Goal: Task Accomplishment & Management: Manage account settings

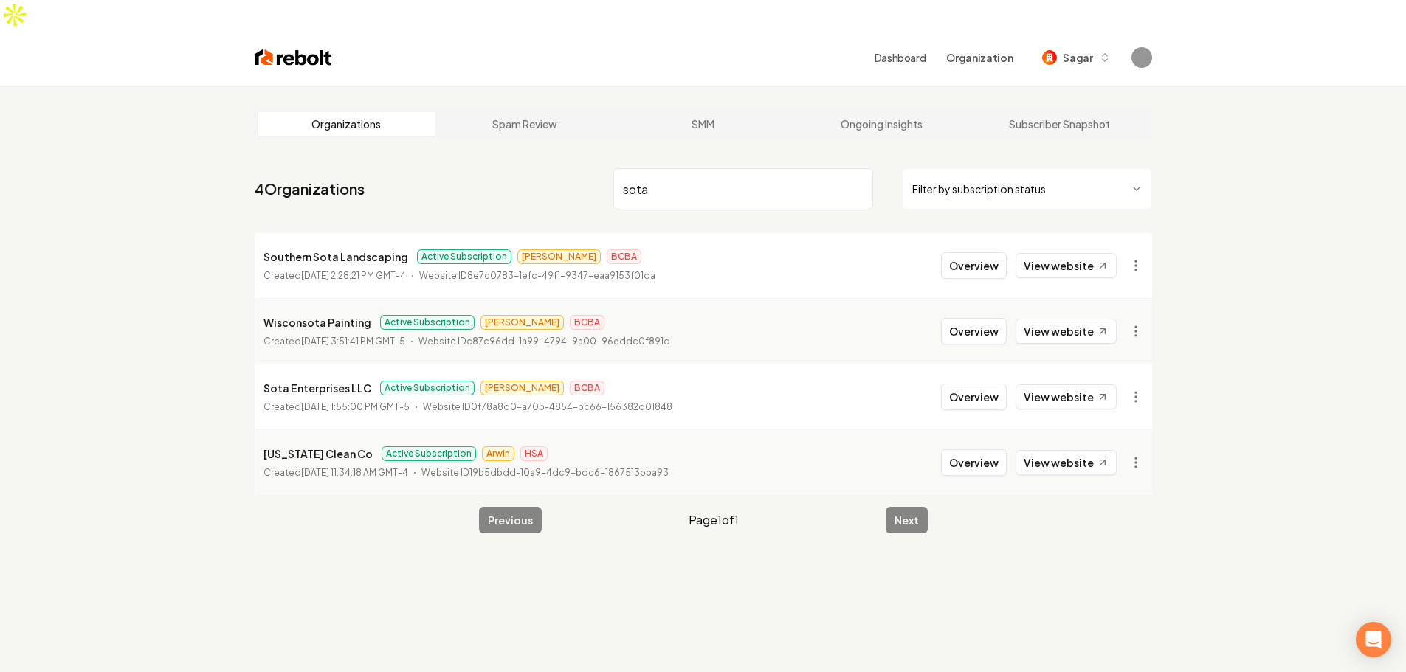
type input "sota"
click at [299, 379] on p "Sota Enterprises LLC" at bounding box center [317, 388] width 108 height 18
click at [972, 384] on button "Overview" at bounding box center [974, 397] width 66 height 27
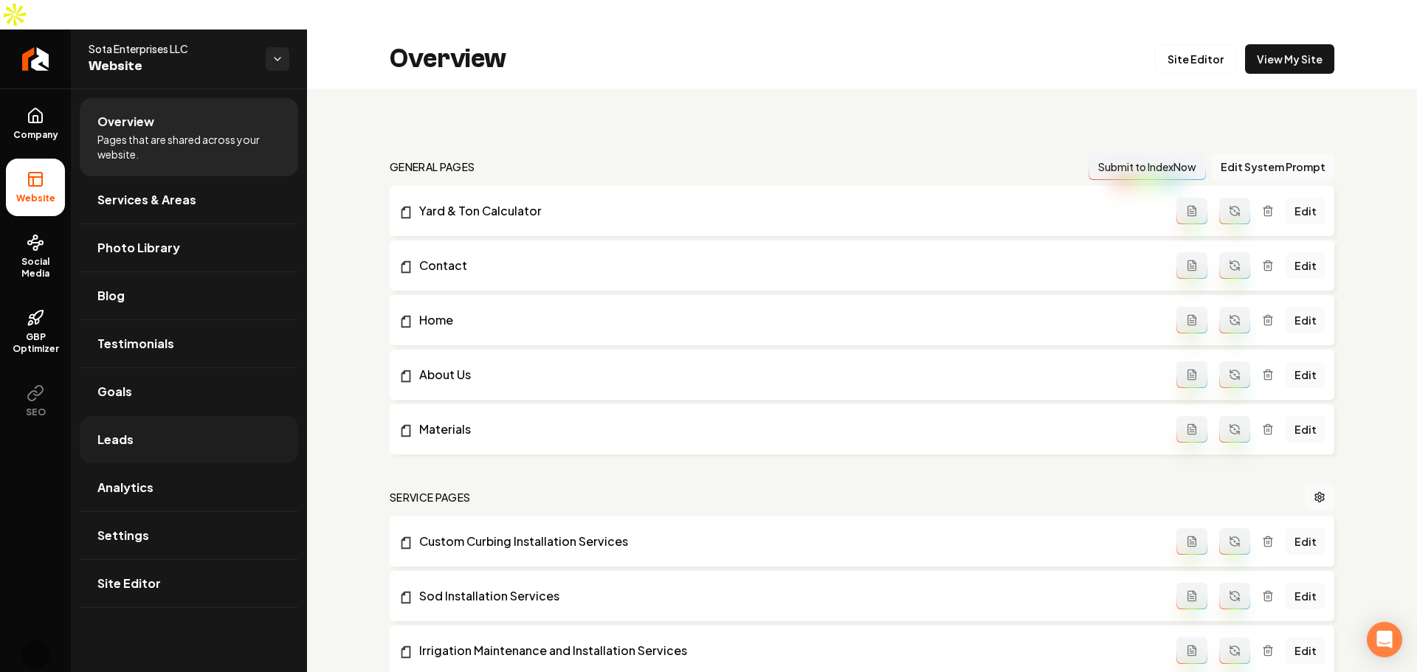
click at [145, 416] on link "Leads" at bounding box center [189, 439] width 218 height 47
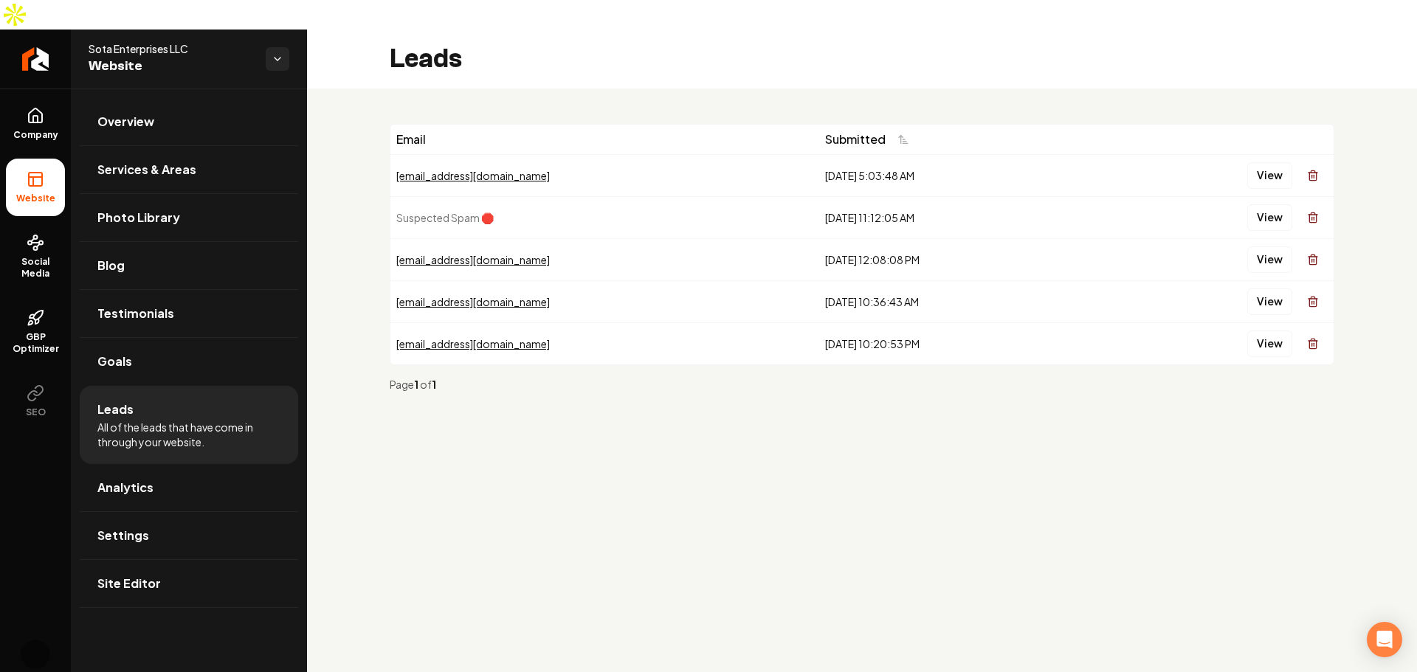
click at [971, 58] on div "Leads" at bounding box center [862, 59] width 1110 height 59
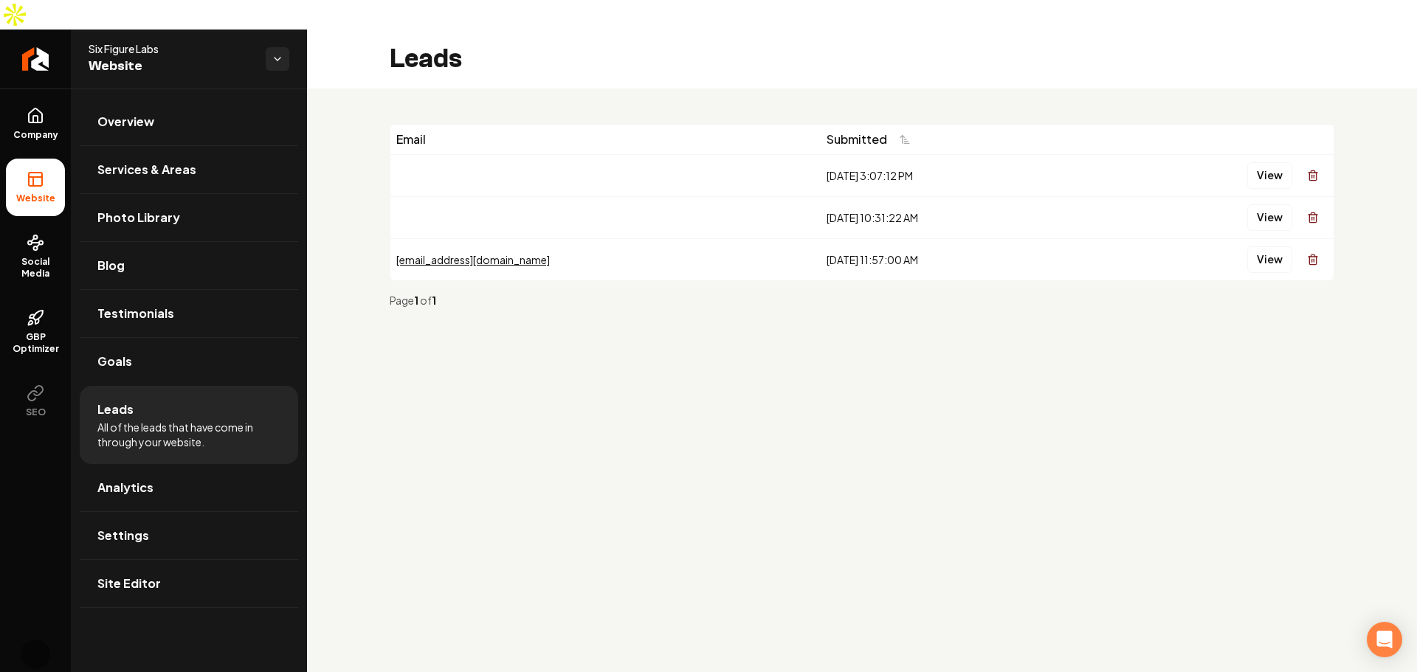
click at [993, 89] on div "Email Submitted 8/4/2025, 3:07:12 PM View 7/4/2025, 10:31:22 AM View newleadema…" at bounding box center [862, 222] width 1110 height 266
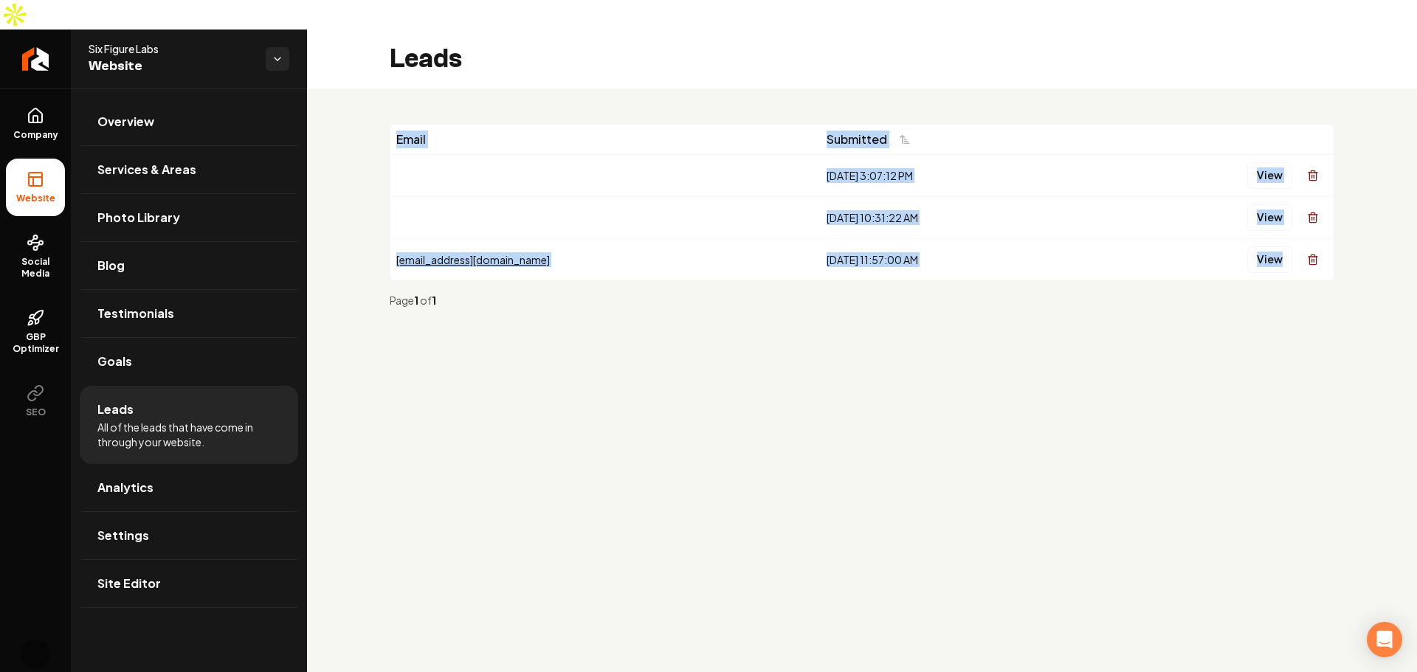
click at [993, 89] on div "Email Submitted 8/4/2025, 3:07:12 PM View 7/4/2025, 10:31:22 AM View newleadema…" at bounding box center [862, 222] width 1110 height 266
click at [923, 89] on div "Email Submitted 8/4/2025, 3:07:12 PM View 7/4/2025, 10:31:22 AM View newleadema…" at bounding box center [862, 222] width 1110 height 266
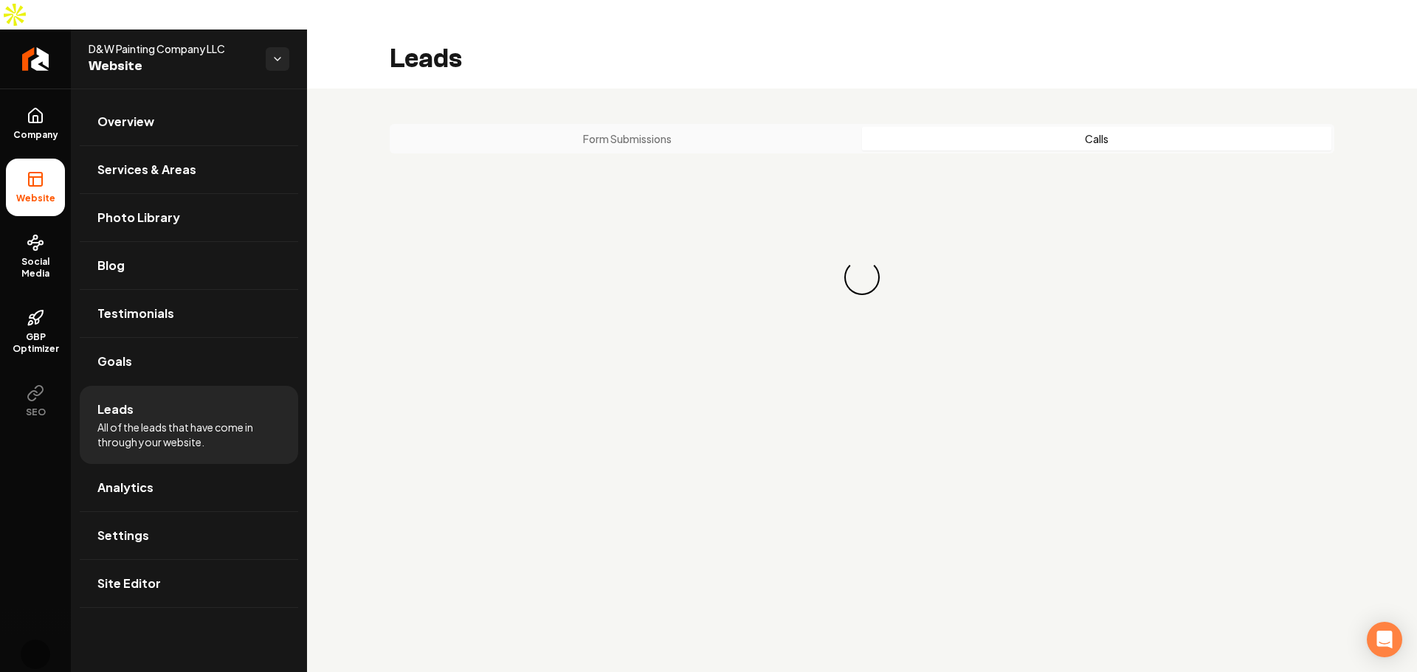
click at [1088, 127] on button "Calls" at bounding box center [1096, 139] width 469 height 24
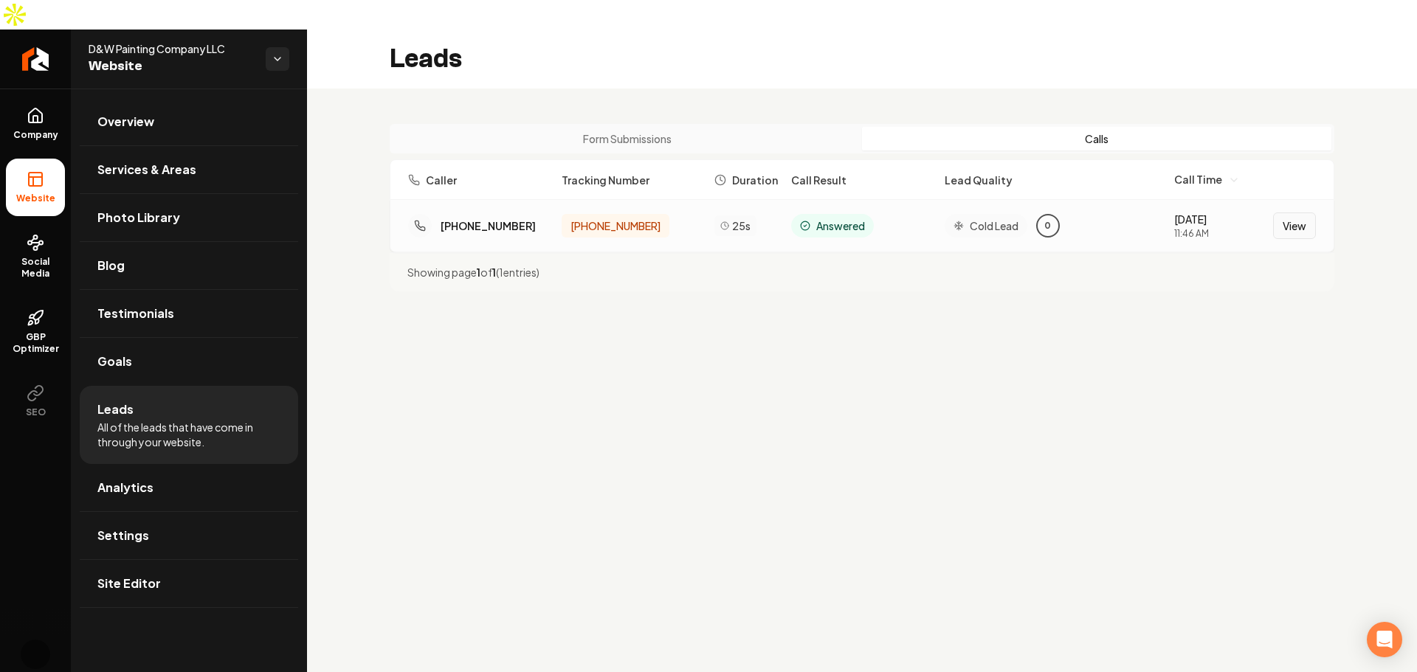
click at [1296, 212] on button "View" at bounding box center [1294, 225] width 43 height 27
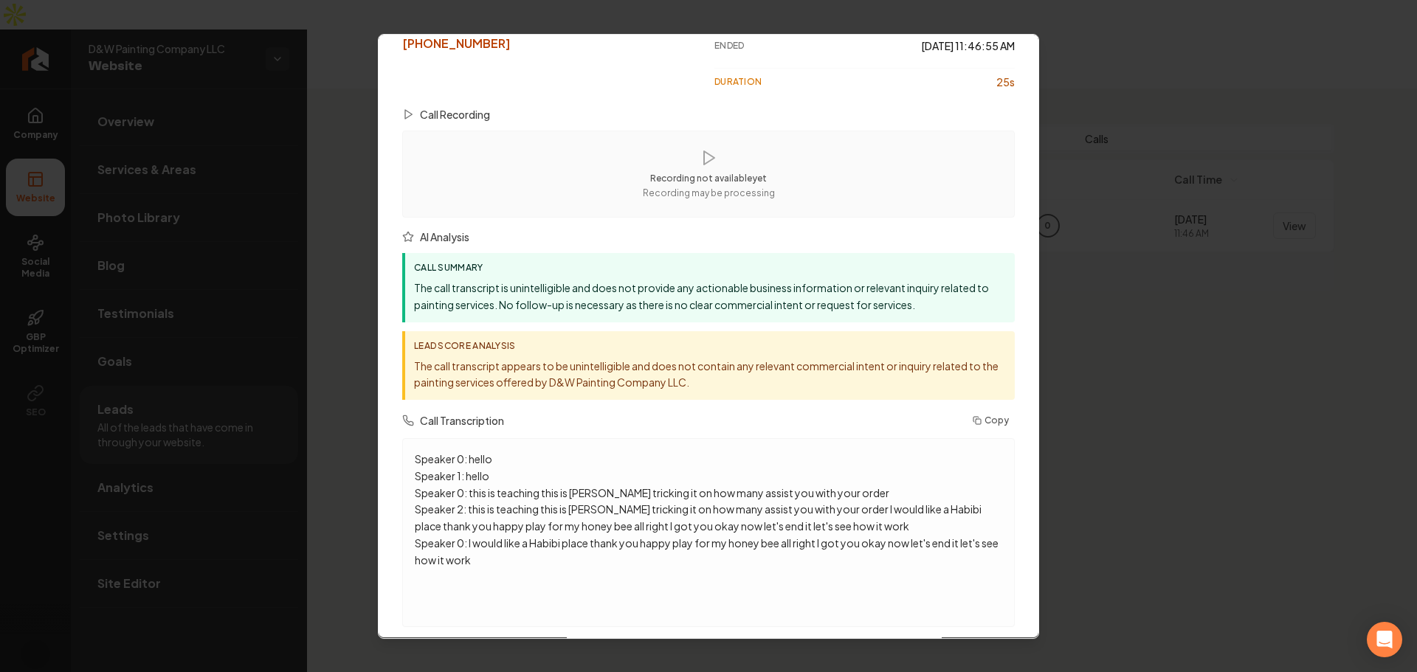
scroll to position [203, 0]
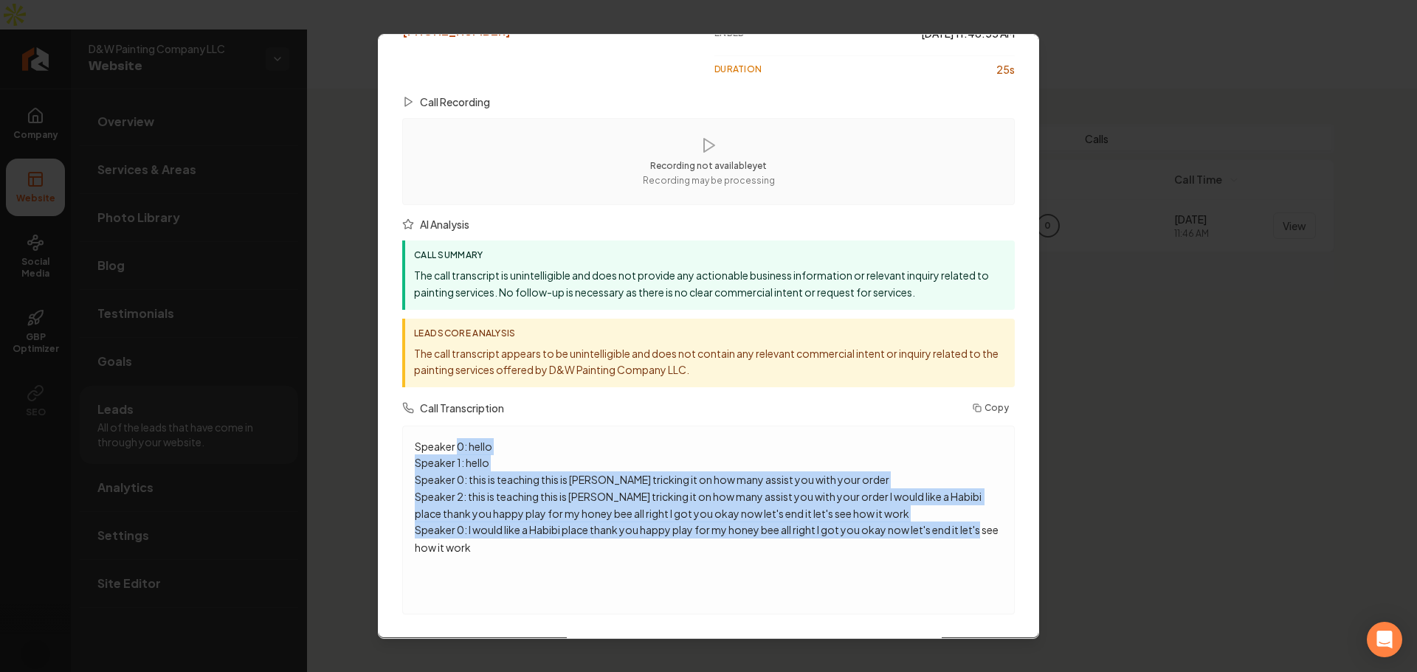
drag, startPoint x: 461, startPoint y: 447, endPoint x: 563, endPoint y: 566, distance: 156.5
click at [562, 566] on div "Speaker 0: hello Speaker 1: hello Speaker 0: this is teaching this is [PERSON_N…" at bounding box center [708, 520] width 587 height 164
click at [563, 567] on div "Speaker 0: hello Speaker 1: hello Speaker 0: this is teaching this is [PERSON_N…" at bounding box center [708, 520] width 587 height 164
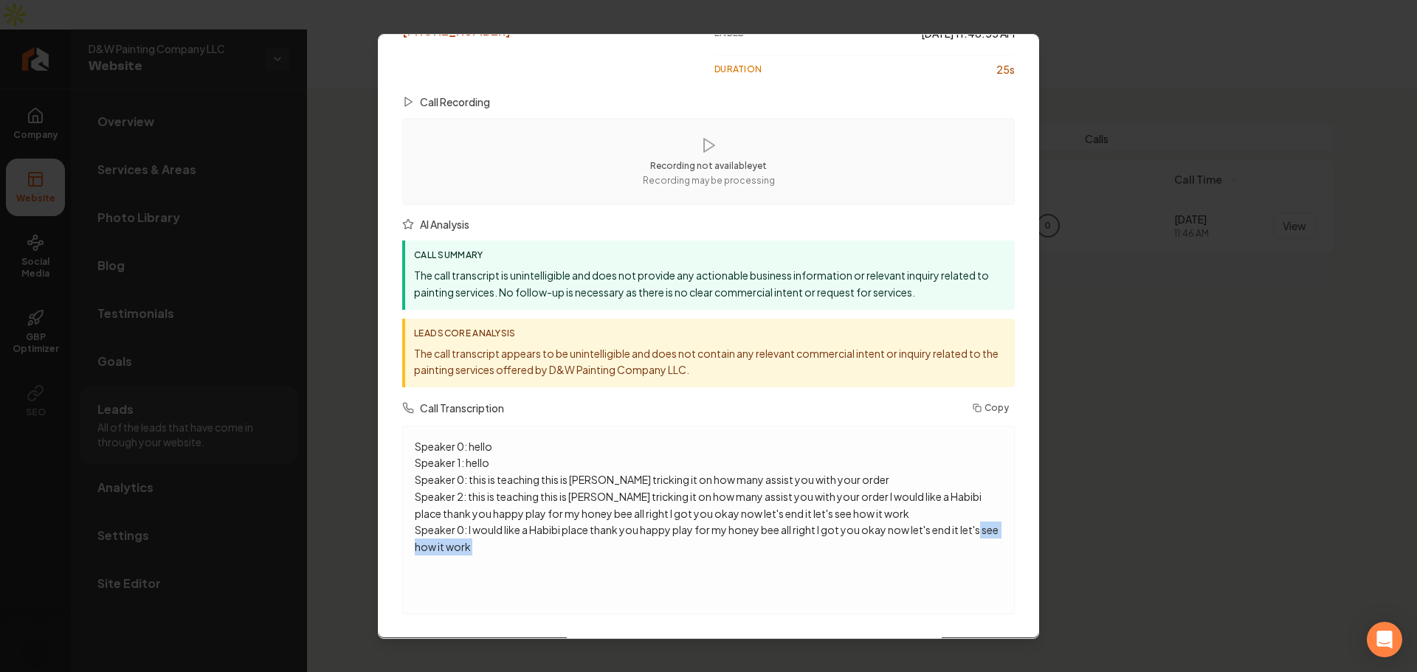
click at [563, 567] on div "Speaker 0: hello Speaker 1: hello Speaker 0: this is teaching this is [PERSON_N…" at bounding box center [708, 520] width 587 height 164
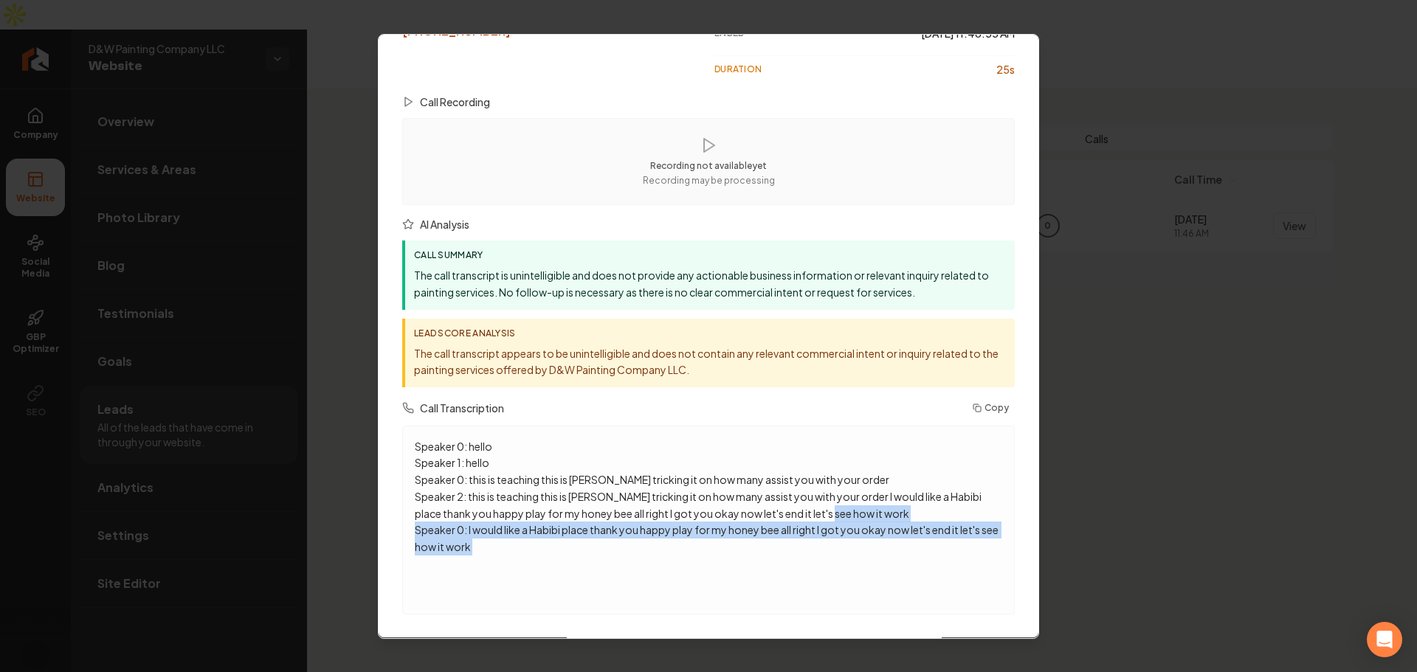
click at [563, 567] on div "Speaker 0: hello Speaker 1: hello Speaker 0: this is teaching this is [PERSON_N…" at bounding box center [708, 520] width 587 height 164
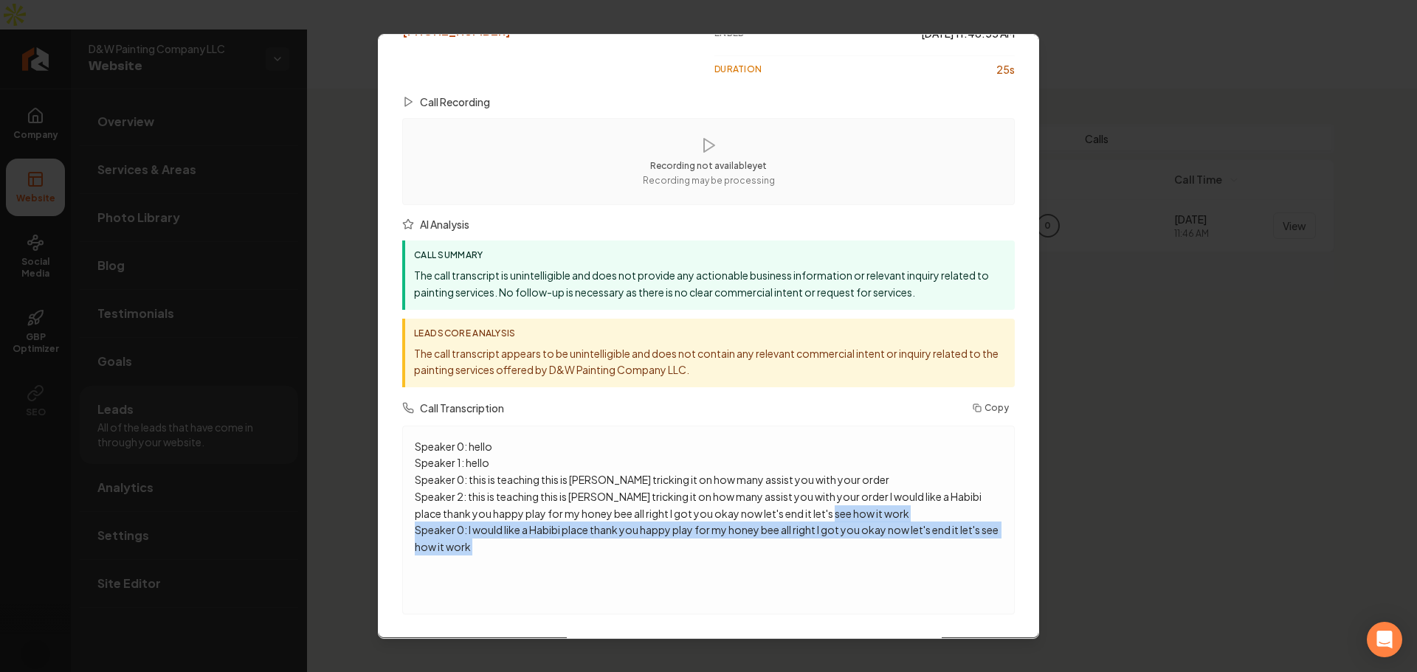
click at [563, 567] on div "Speaker 0: hello Speaker 1: hello Speaker 0: this is teaching this is [PERSON_N…" at bounding box center [708, 520] width 587 height 164
click at [565, 580] on div "Speaker 0: hello Speaker 1: hello Speaker 0: this is teaching this is [PERSON_N…" at bounding box center [708, 520] width 587 height 164
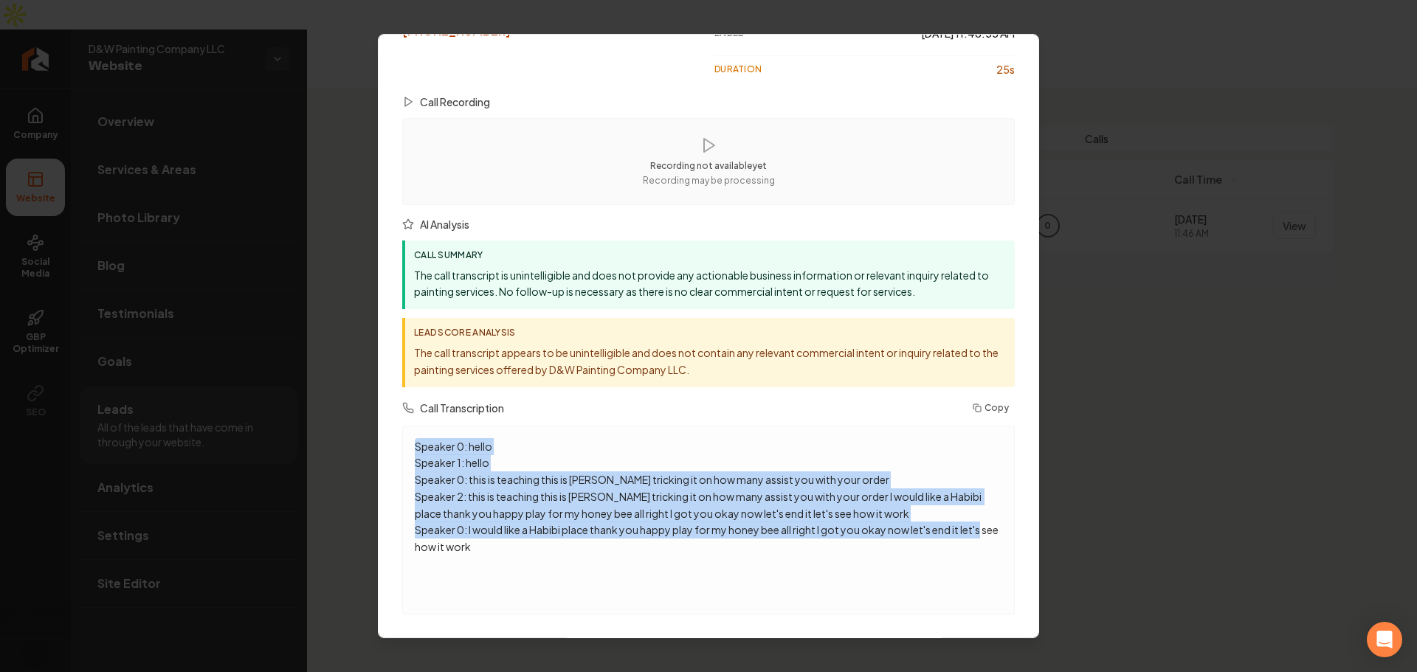
drag, startPoint x: 579, startPoint y: 596, endPoint x: 401, endPoint y: 448, distance: 231.5
click at [401, 448] on div "Call Details Complete call information and analysis Answered Cold Lead 0 Caller…" at bounding box center [708, 336] width 661 height 605
click at [412, 465] on div "Speaker 0: hello Speaker 1: hello Speaker 0: this is teaching this is [PERSON_N…" at bounding box center [708, 520] width 612 height 189
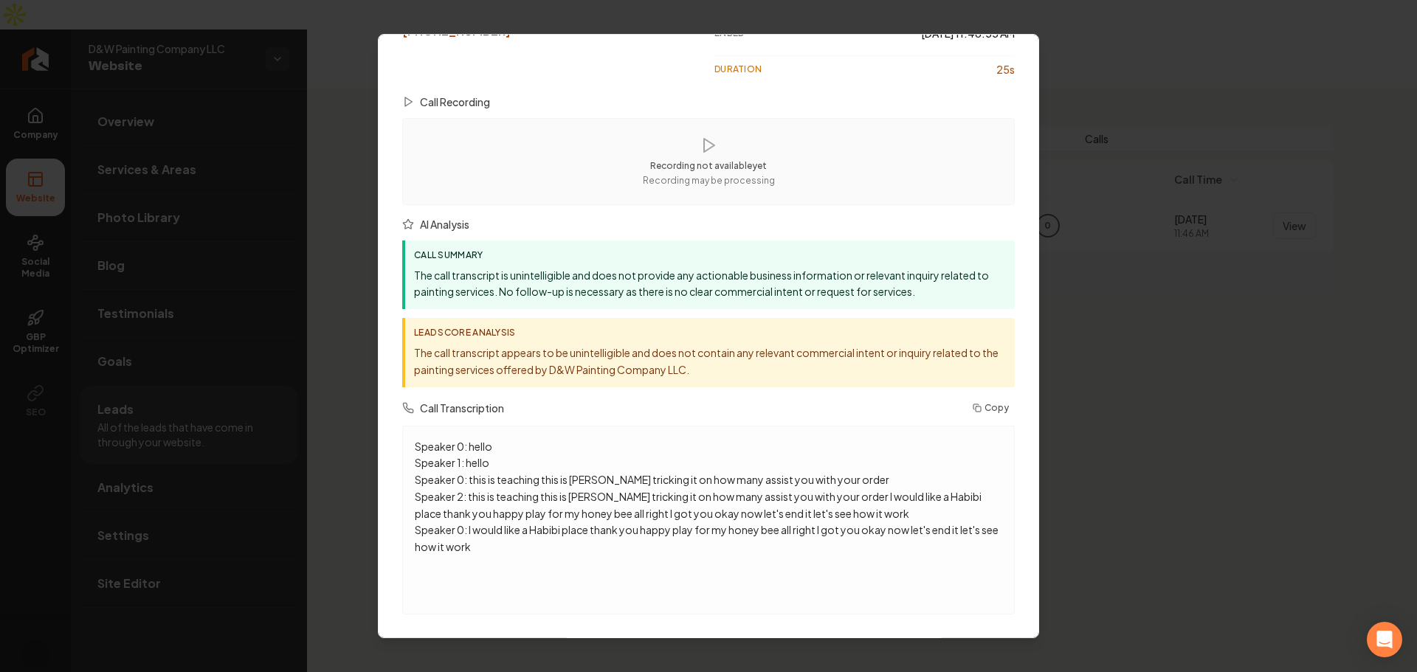
click at [708, 438] on p "Speaker 0: hello Speaker 1: hello Speaker 0: this is teaching this is [PERSON_N…" at bounding box center [708, 496] width 587 height 117
click at [867, 516] on p "Speaker 0: hello Speaker 1: hello Speaker 0: this is teaching this is [PERSON_N…" at bounding box center [708, 496] width 587 height 117
